Goal: Task Accomplishment & Management: Use online tool/utility

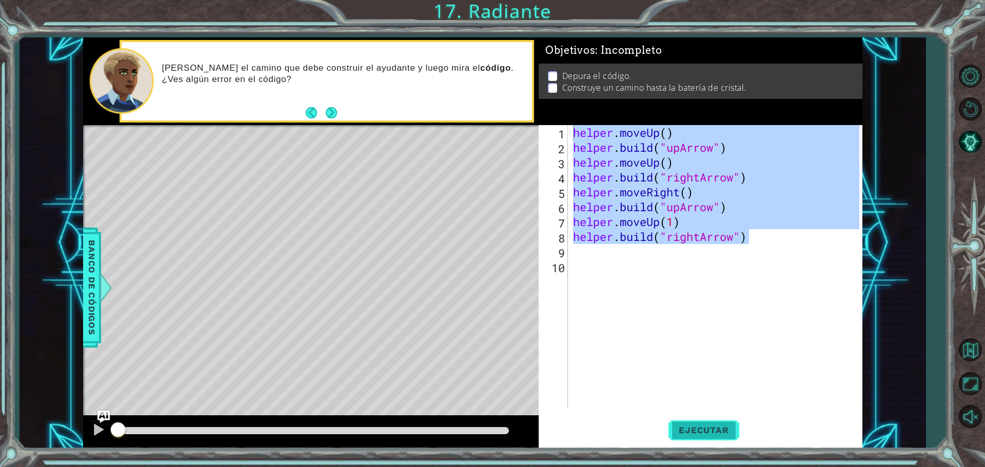
click at [729, 439] on button "Ejecutar" at bounding box center [703, 430] width 70 height 32
type textarea "helper.moveUp()"
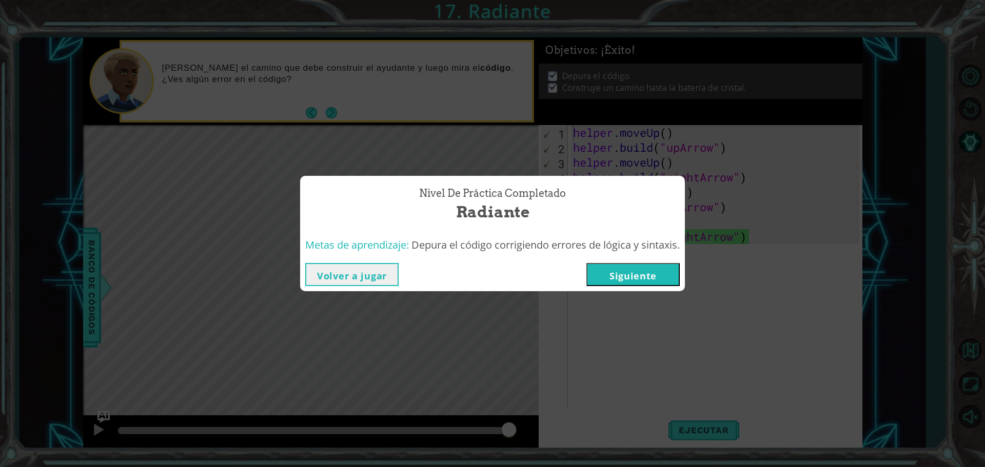
click at [626, 277] on button "Siguiente" at bounding box center [632, 274] width 93 height 23
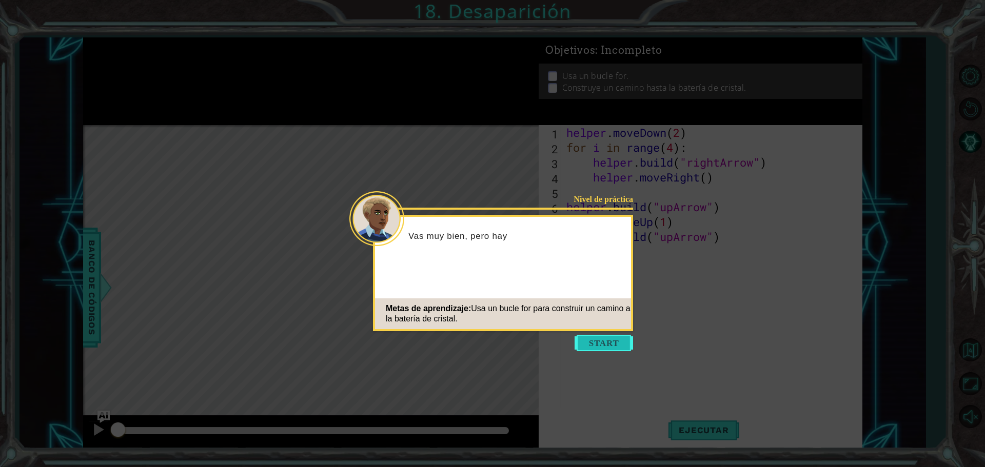
click at [603, 341] on button "Start" at bounding box center [604, 343] width 58 height 16
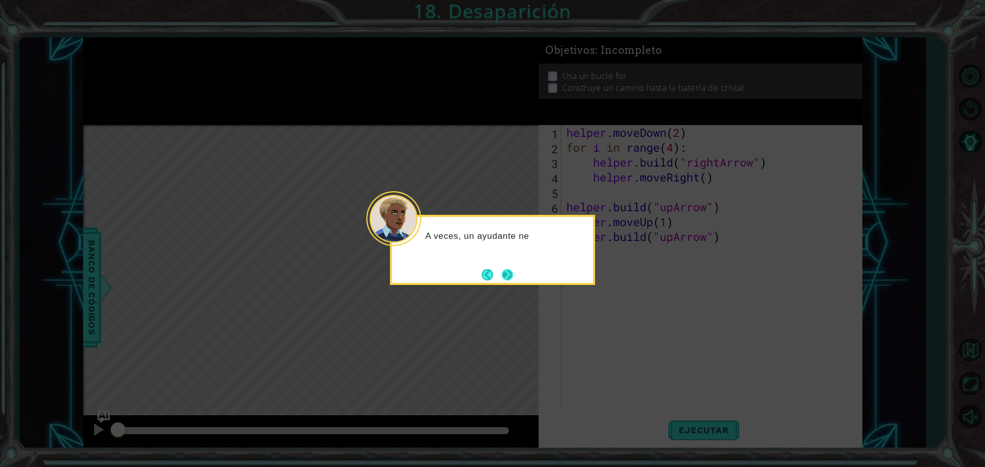
click at [505, 281] on button "Next" at bounding box center [507, 274] width 11 height 11
